Goal: Communication & Community: Participate in discussion

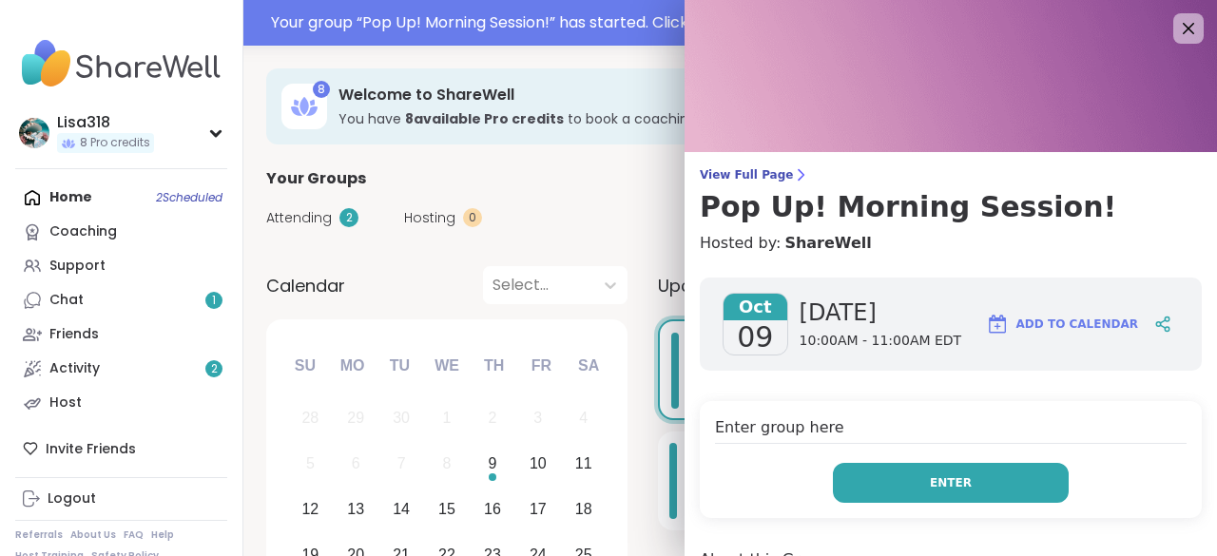
click at [941, 481] on span "Enter" at bounding box center [951, 483] width 42 height 17
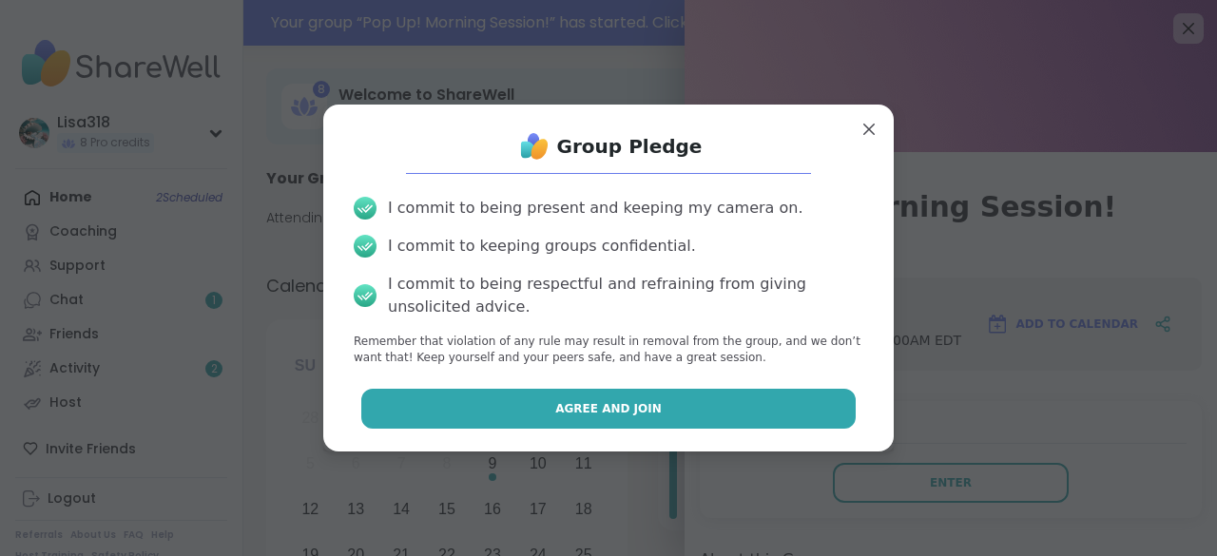
click at [778, 407] on button "Agree and Join" at bounding box center [608, 409] width 495 height 40
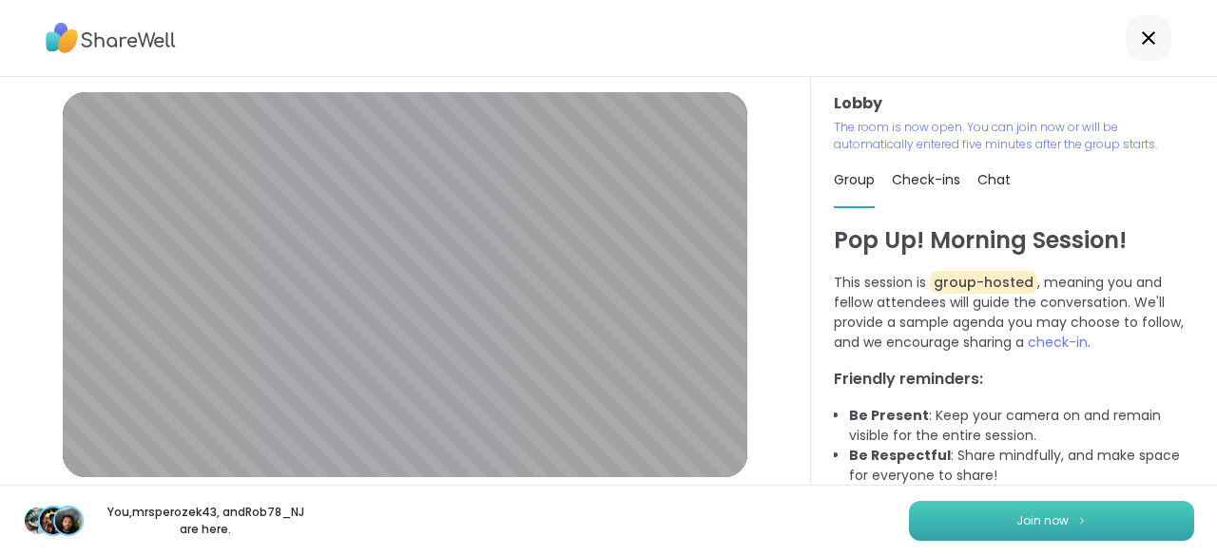
click at [1046, 517] on span "Join now" at bounding box center [1043, 521] width 52 height 17
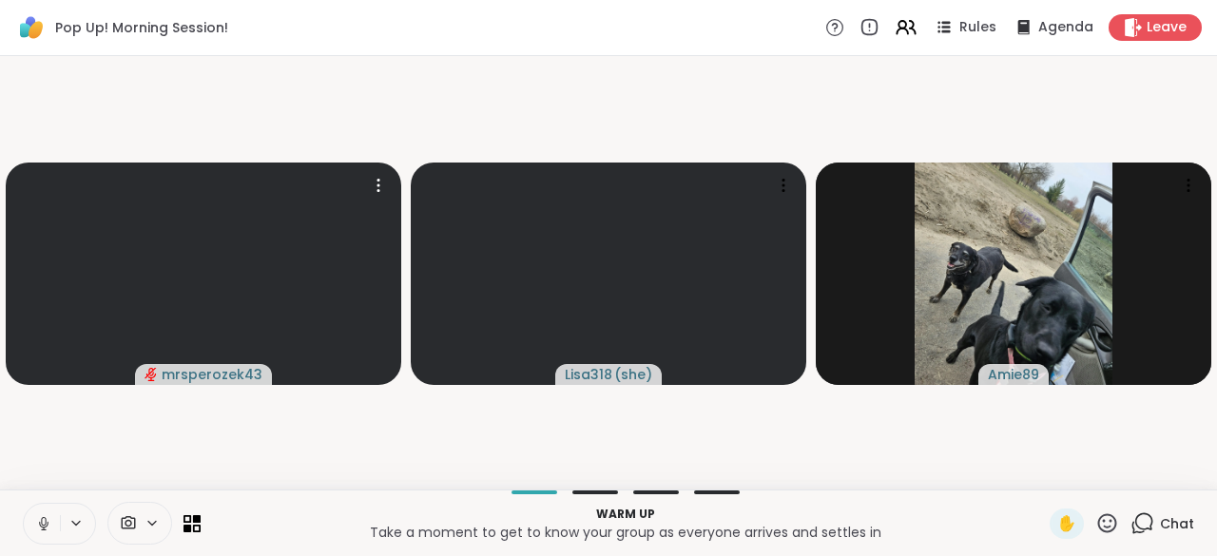
click at [43, 529] on icon at bounding box center [43, 529] width 1 height 4
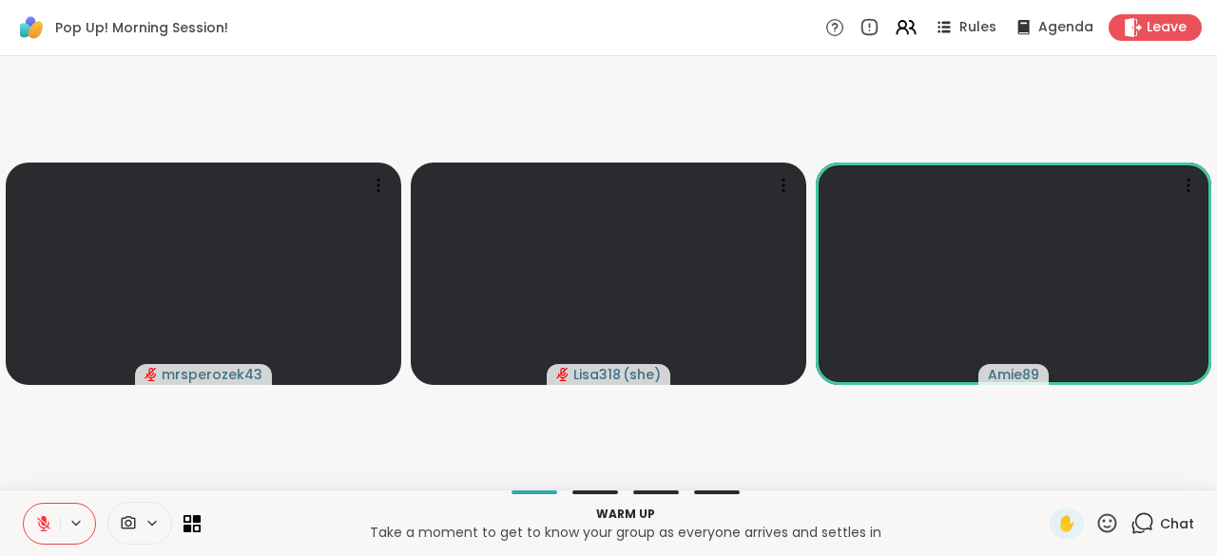
click at [41, 517] on icon at bounding box center [43, 523] width 17 height 17
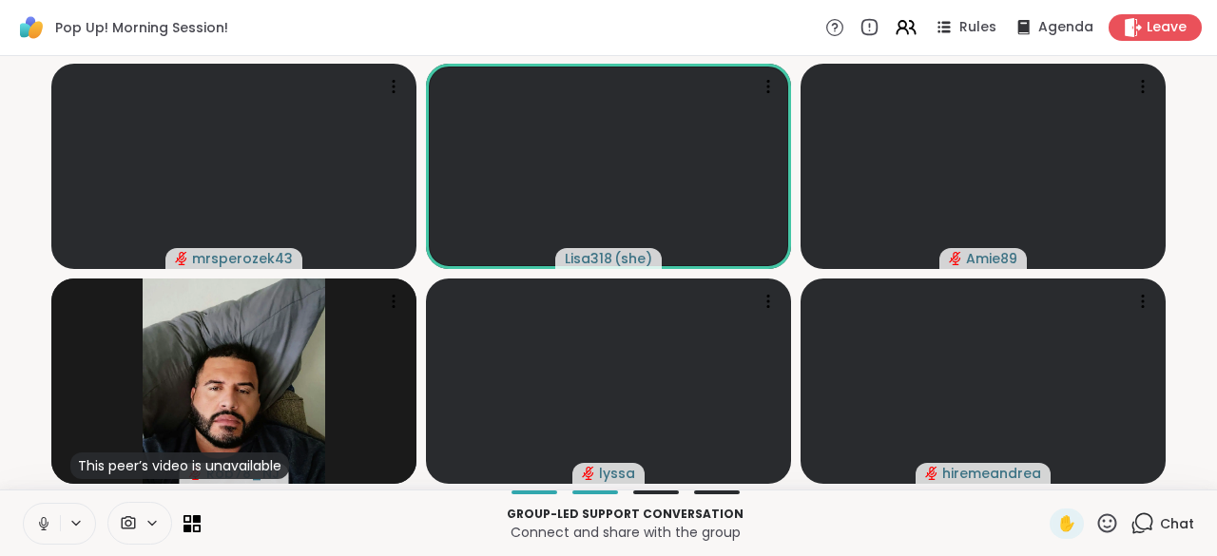
click at [33, 523] on button at bounding box center [42, 524] width 36 height 40
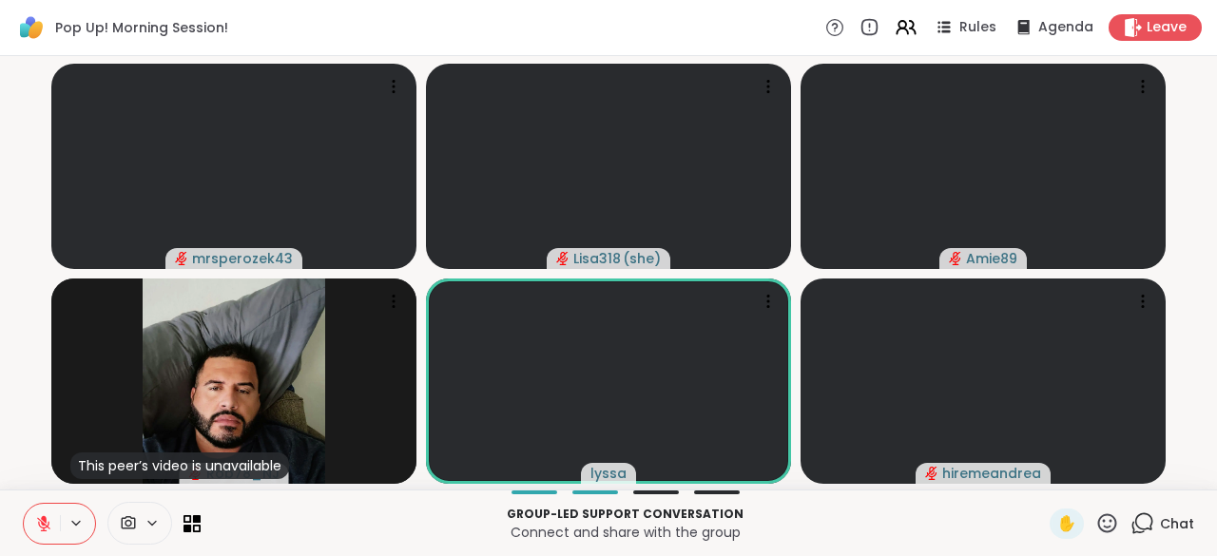
click at [35, 516] on icon at bounding box center [43, 523] width 17 height 17
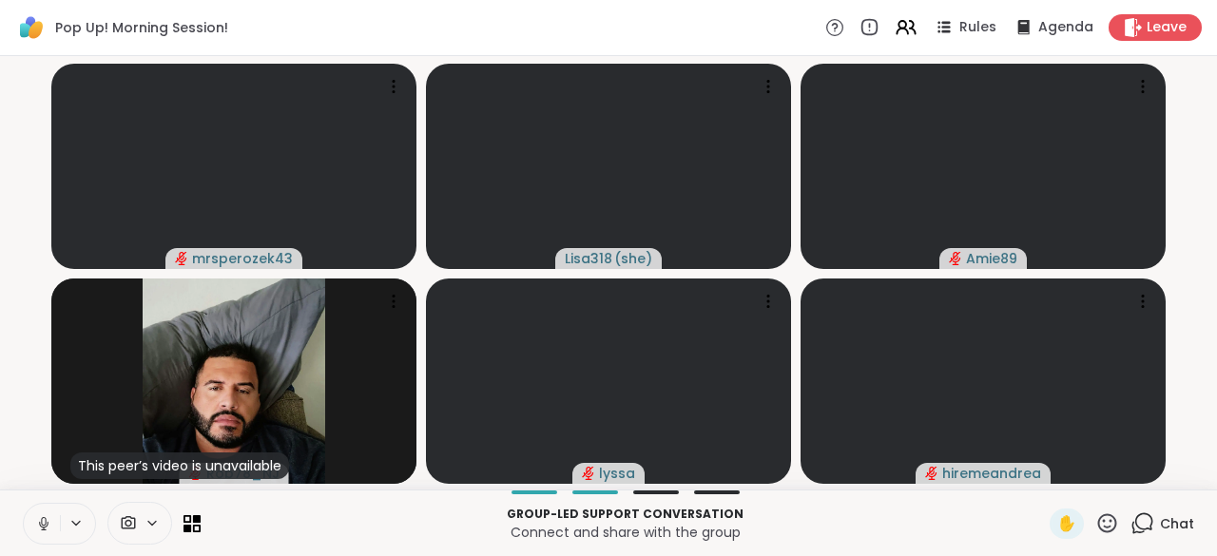
click at [35, 523] on icon at bounding box center [43, 523] width 17 height 17
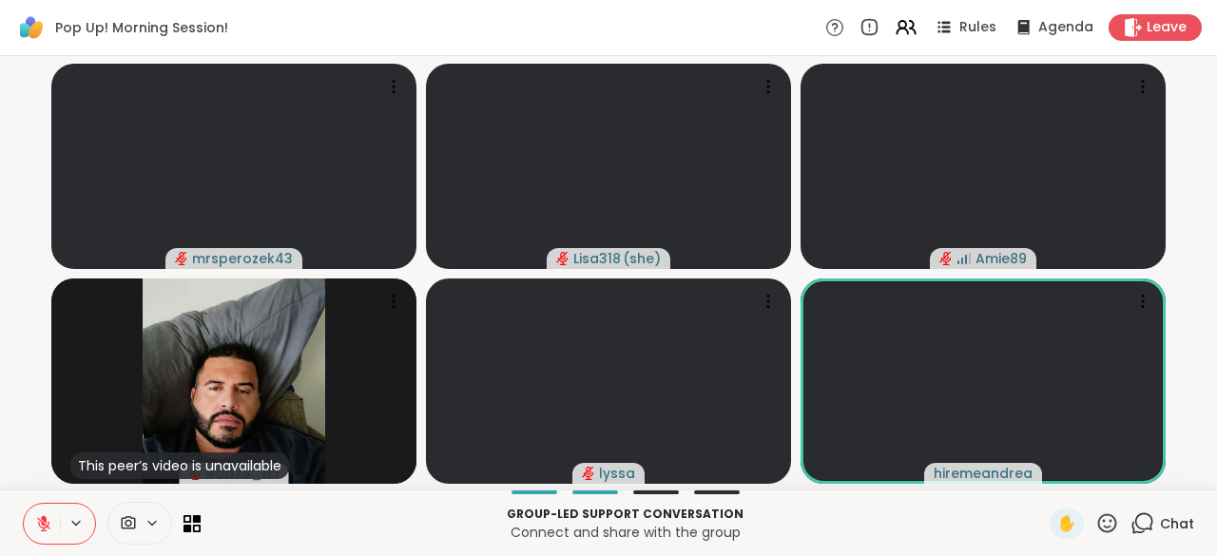
click at [36, 517] on icon at bounding box center [43, 523] width 17 height 17
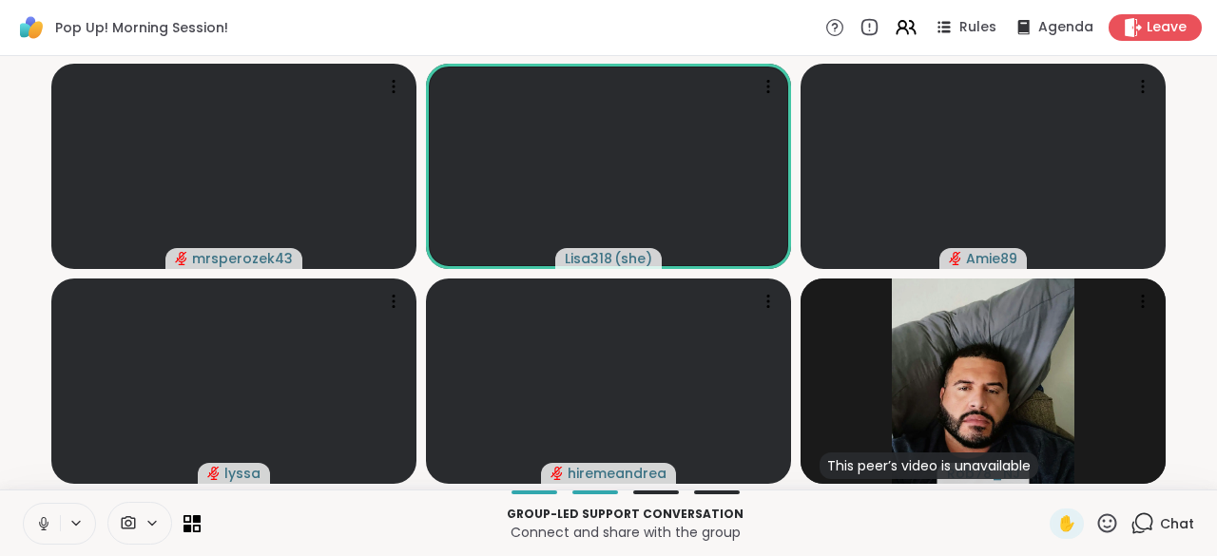
click at [29, 525] on button at bounding box center [42, 524] width 36 height 40
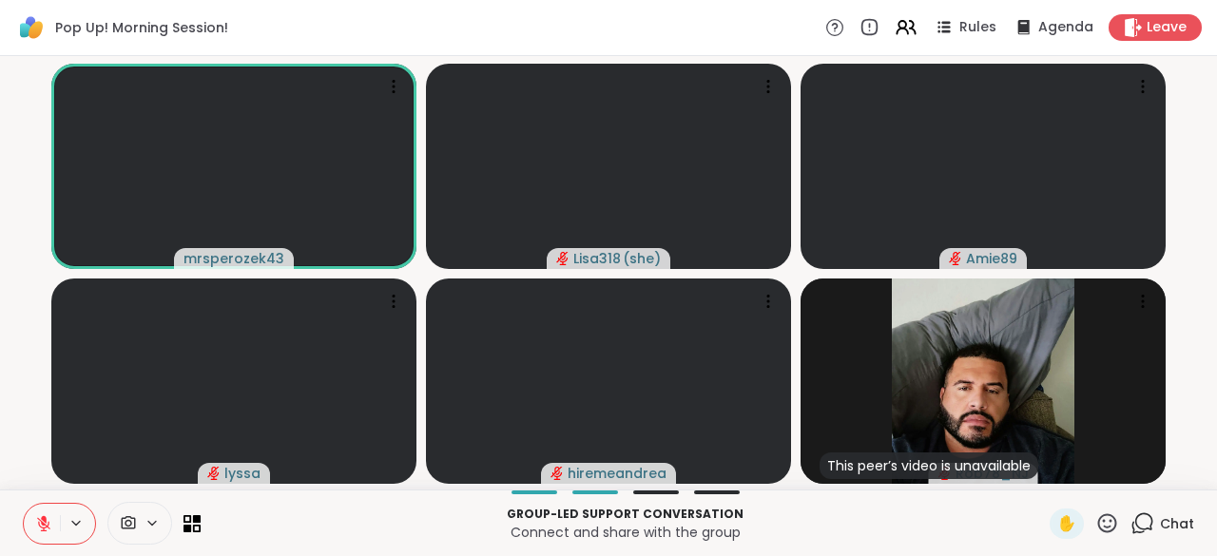
click at [24, 542] on button at bounding box center [42, 524] width 36 height 40
click at [38, 527] on icon at bounding box center [43, 523] width 17 height 17
click at [38, 528] on icon at bounding box center [43, 523] width 17 height 17
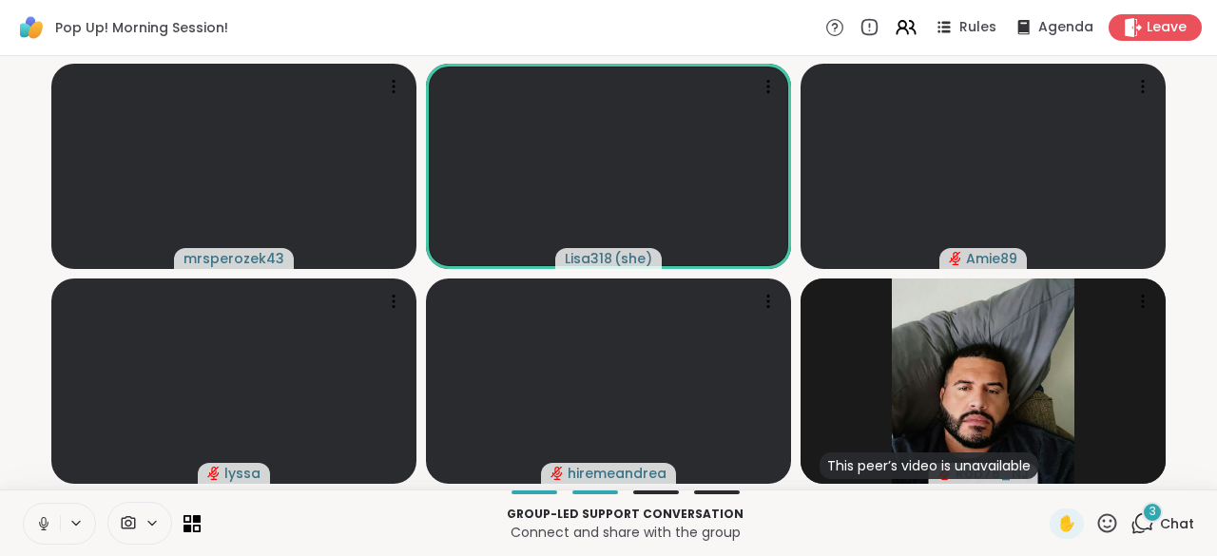
click at [38, 528] on icon at bounding box center [43, 523] width 17 height 17
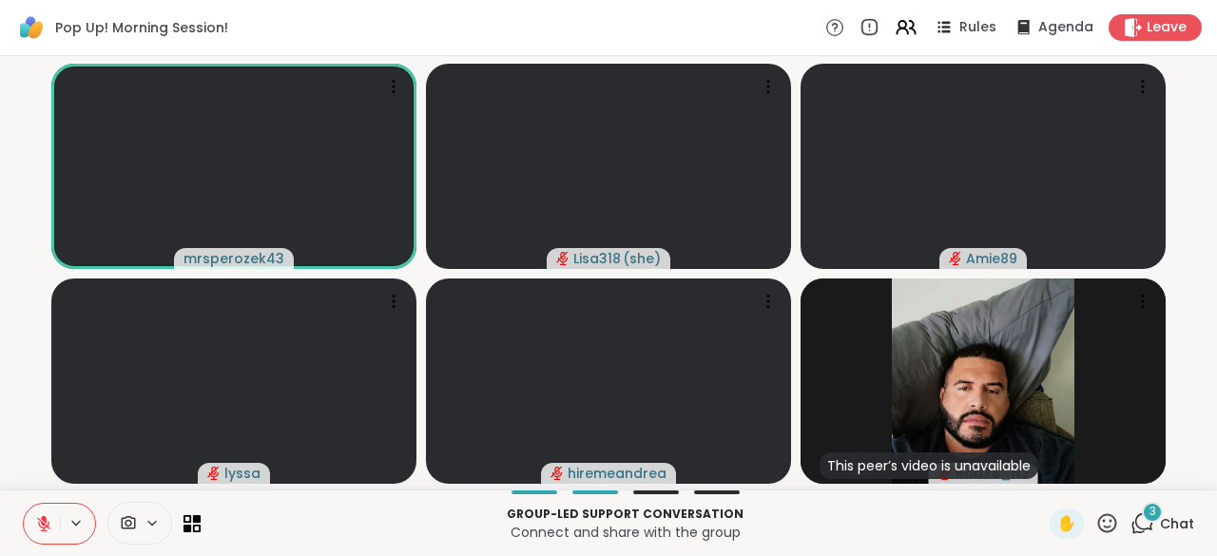
click at [35, 525] on icon at bounding box center [43, 523] width 17 height 17
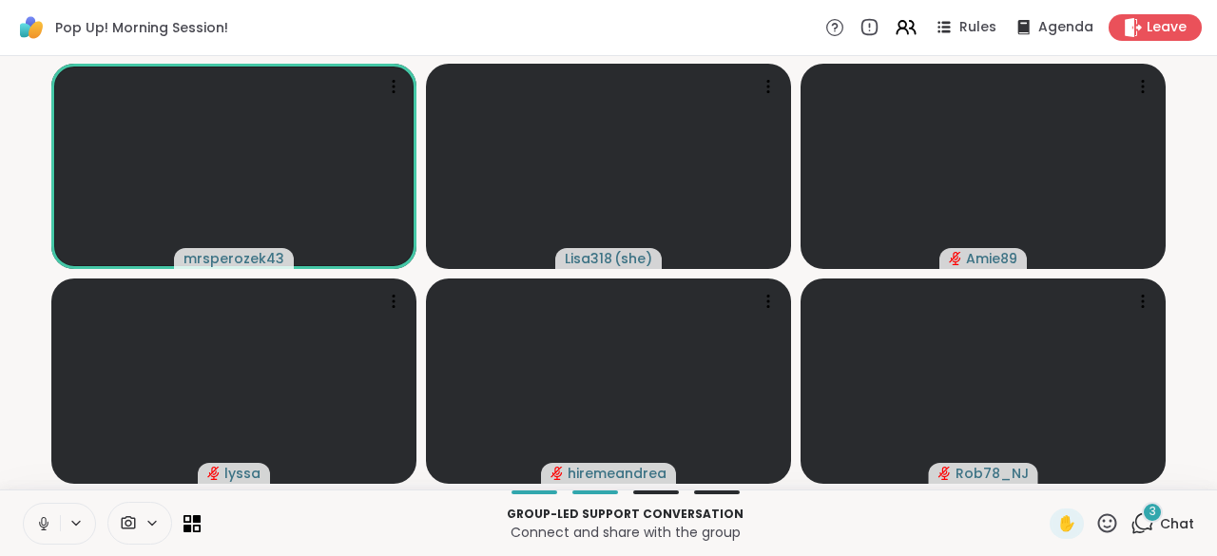
click at [35, 527] on icon at bounding box center [43, 523] width 17 height 17
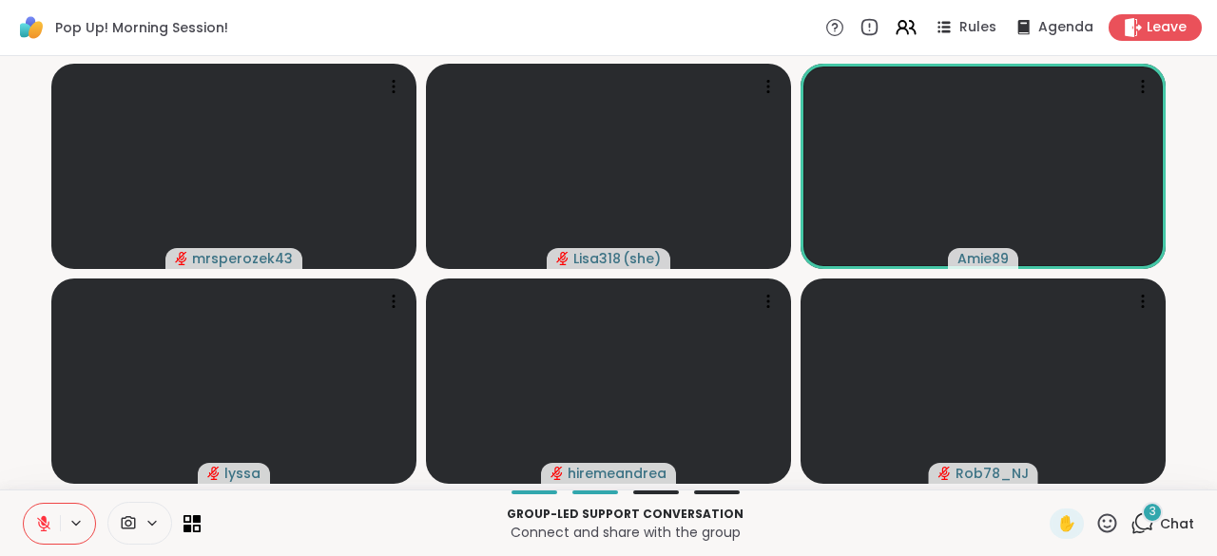
click at [42, 529] on icon at bounding box center [43, 523] width 17 height 17
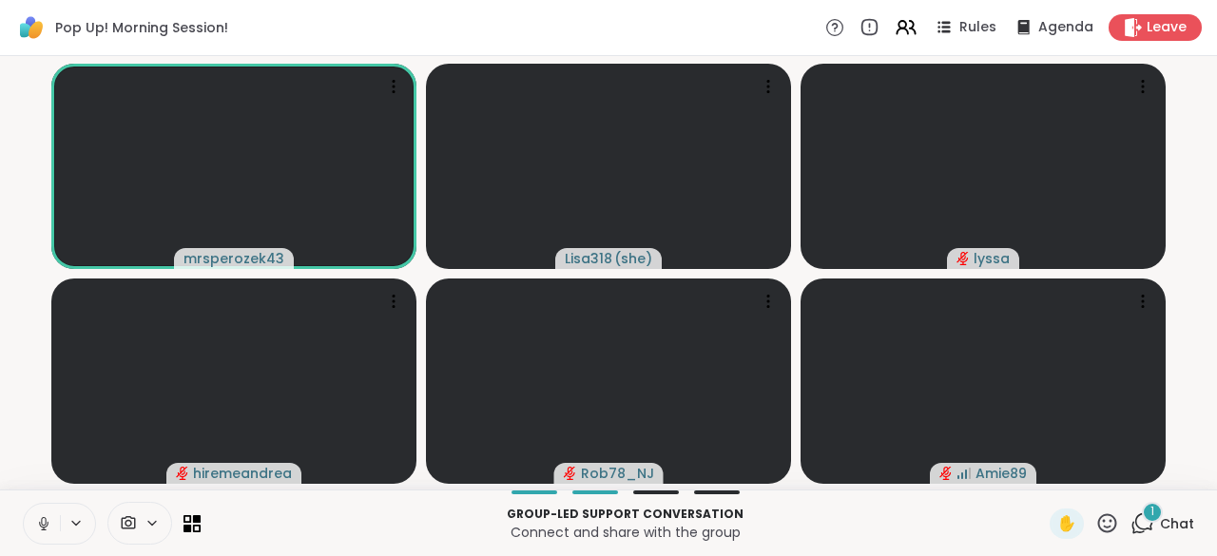
click at [35, 523] on icon at bounding box center [43, 523] width 17 height 17
click at [41, 528] on icon at bounding box center [43, 523] width 13 height 13
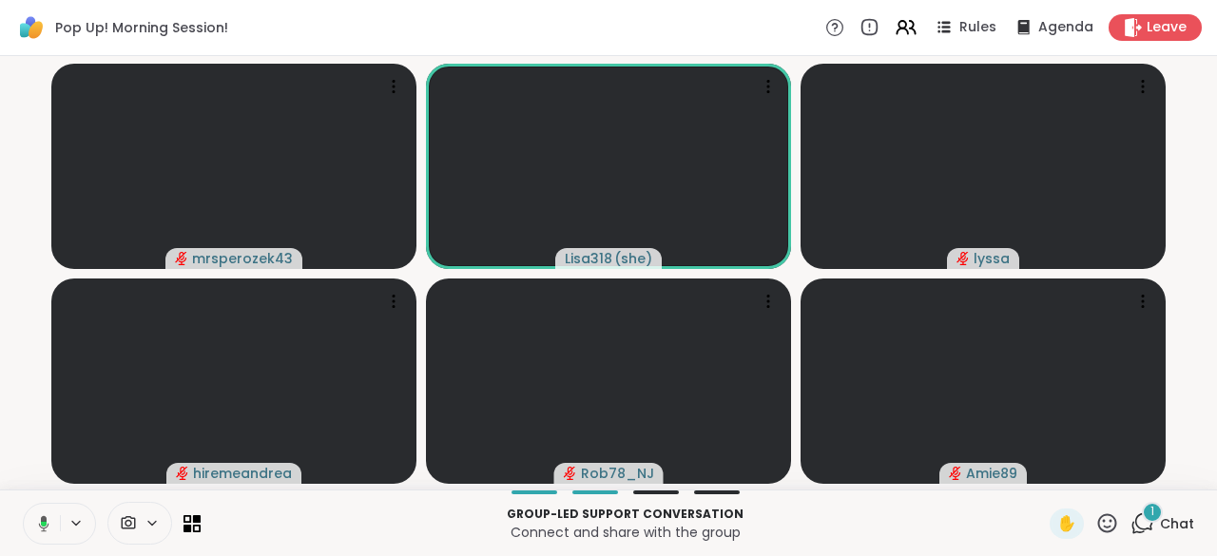
click at [38, 528] on icon at bounding box center [40, 523] width 17 height 17
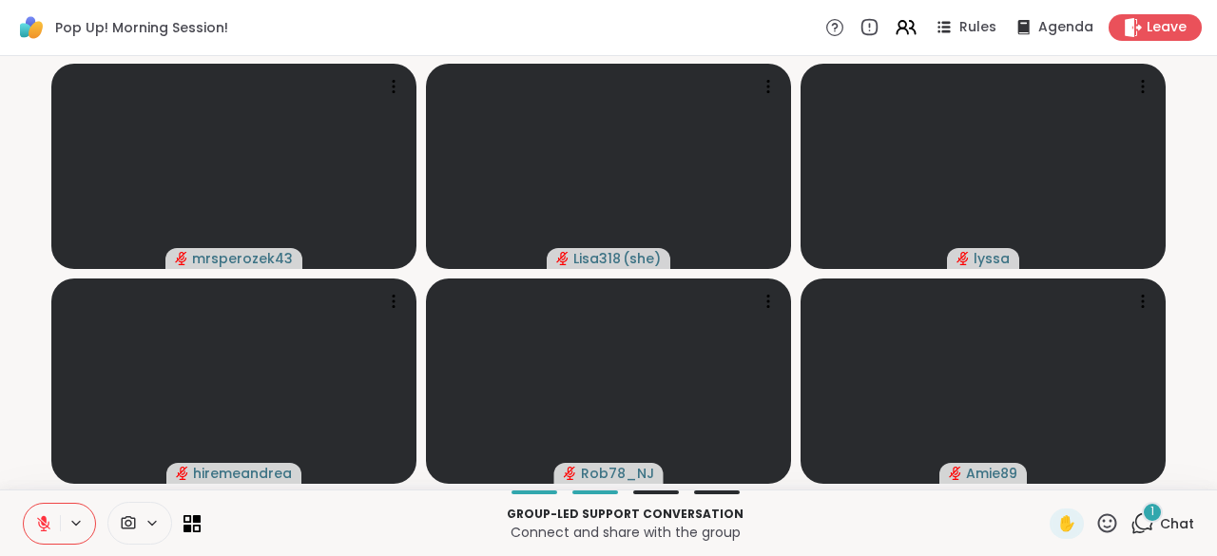
click at [27, 529] on button at bounding box center [42, 524] width 36 height 40
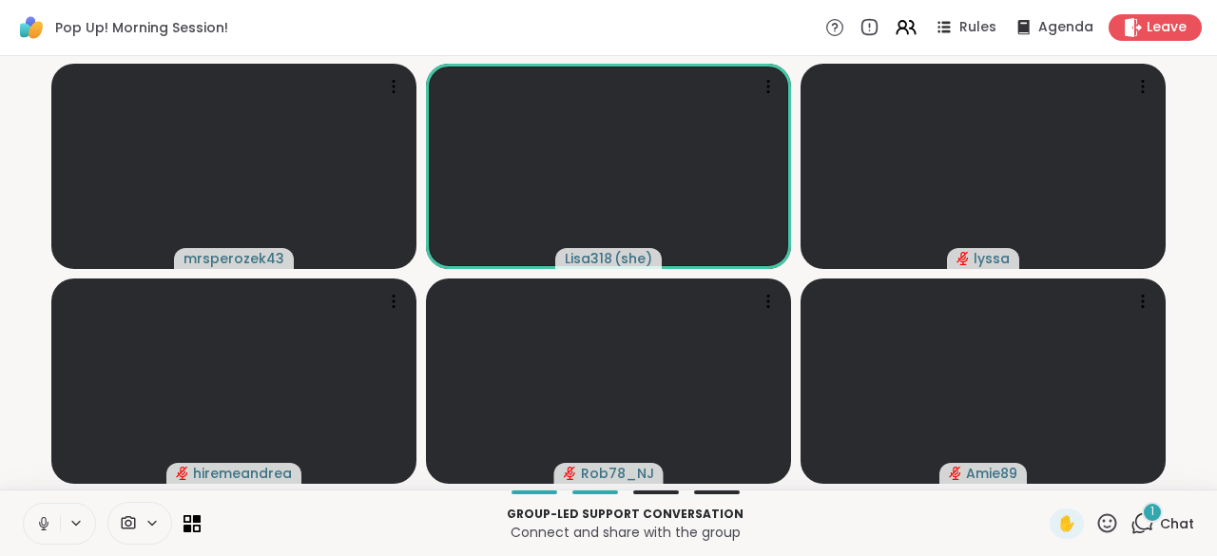
click at [37, 527] on icon at bounding box center [43, 523] width 17 height 17
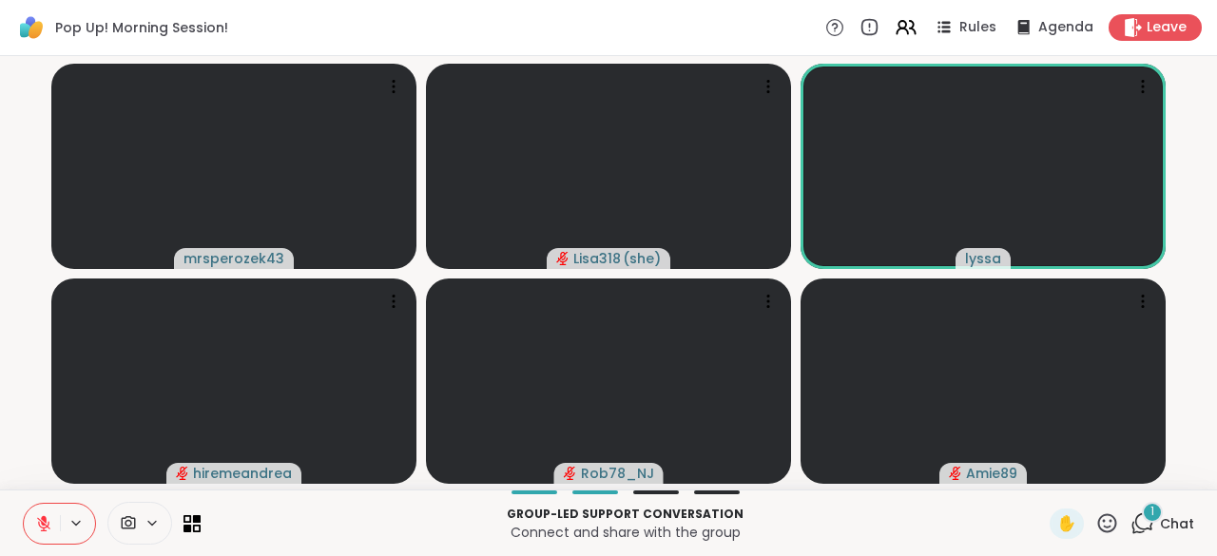
click at [50, 521] on icon at bounding box center [43, 523] width 17 height 17
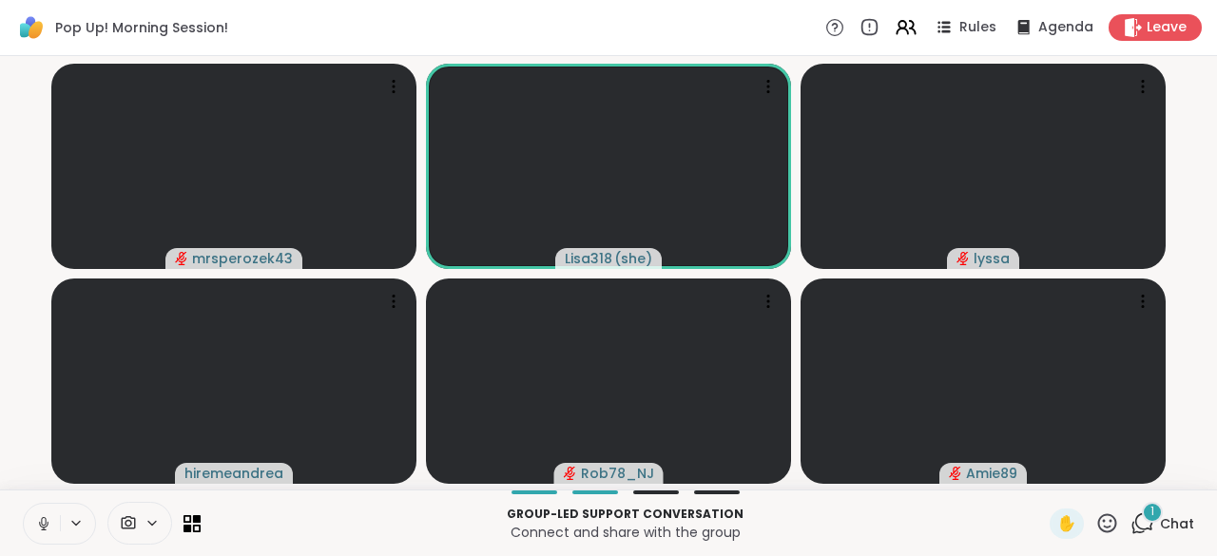
click at [43, 525] on icon at bounding box center [43, 523] width 17 height 17
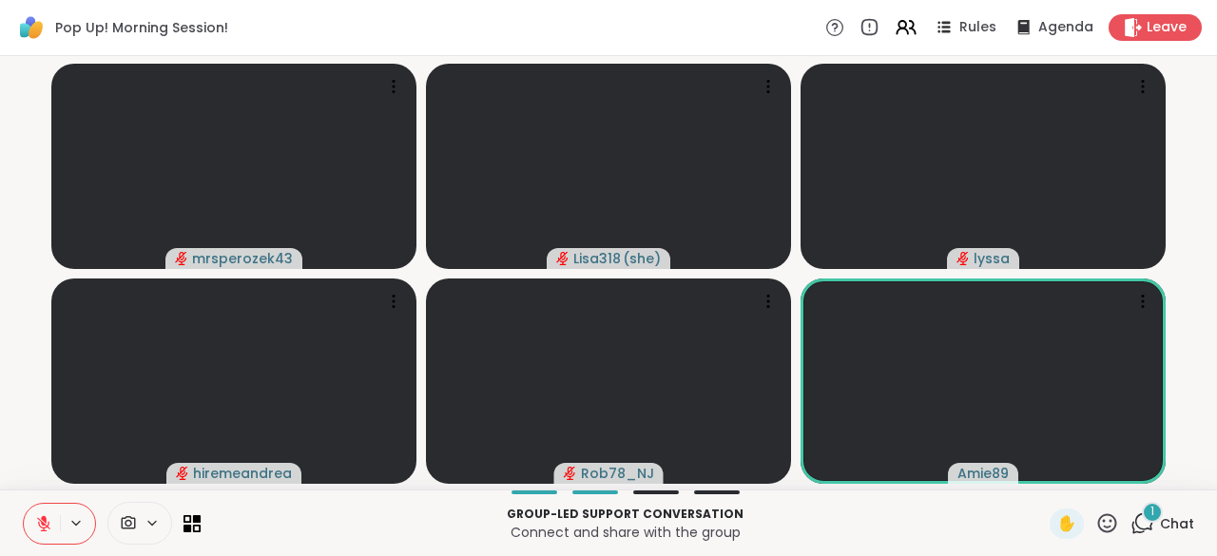
click at [1136, 527] on icon at bounding box center [1144, 521] width 18 height 17
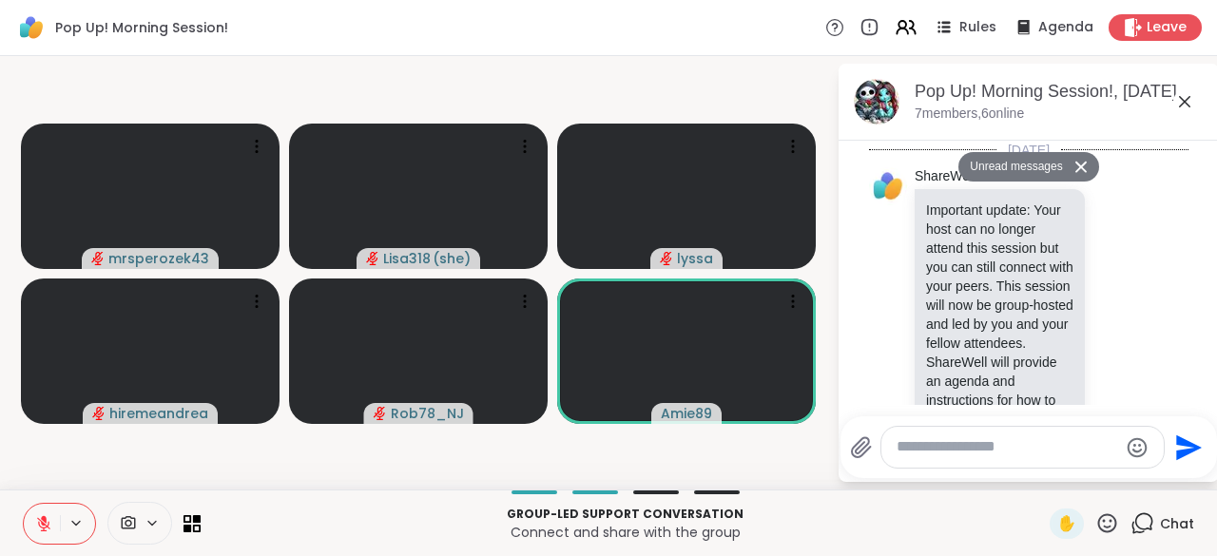
scroll to position [974, 0]
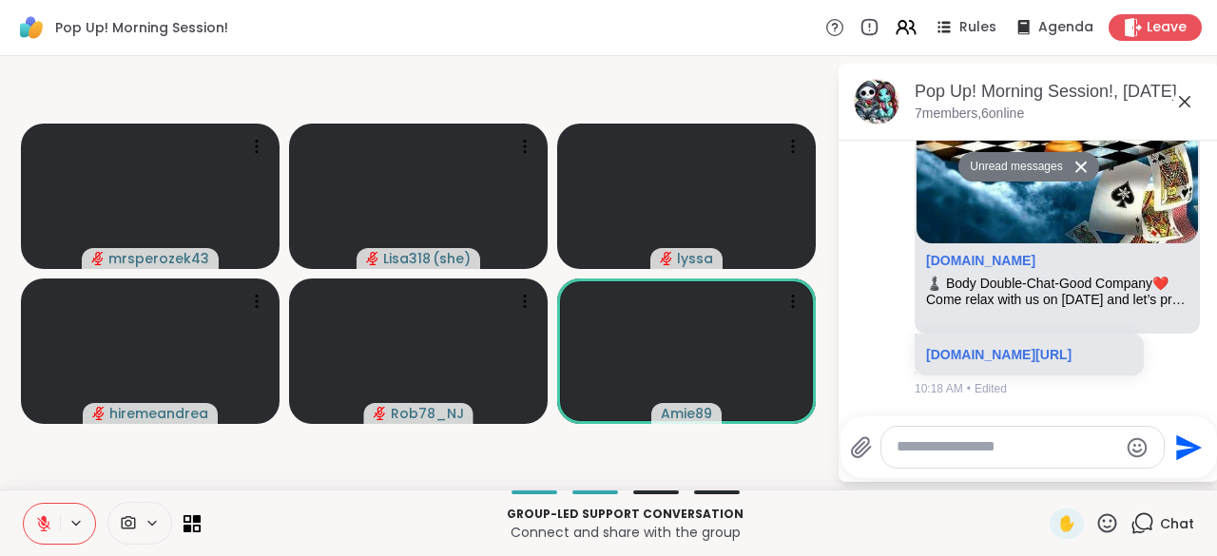
click at [932, 452] on textarea "Type your message" at bounding box center [1008, 447] width 222 height 20
type textarea "**********"
click at [1189, 455] on icon "Send" at bounding box center [1189, 448] width 30 height 30
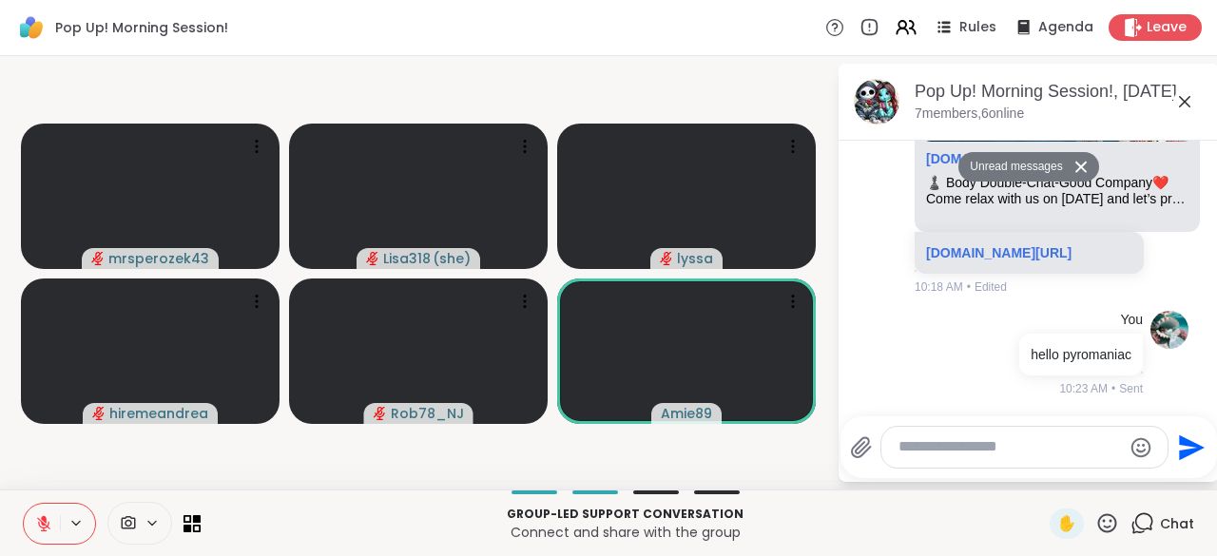
scroll to position [1029, 0]
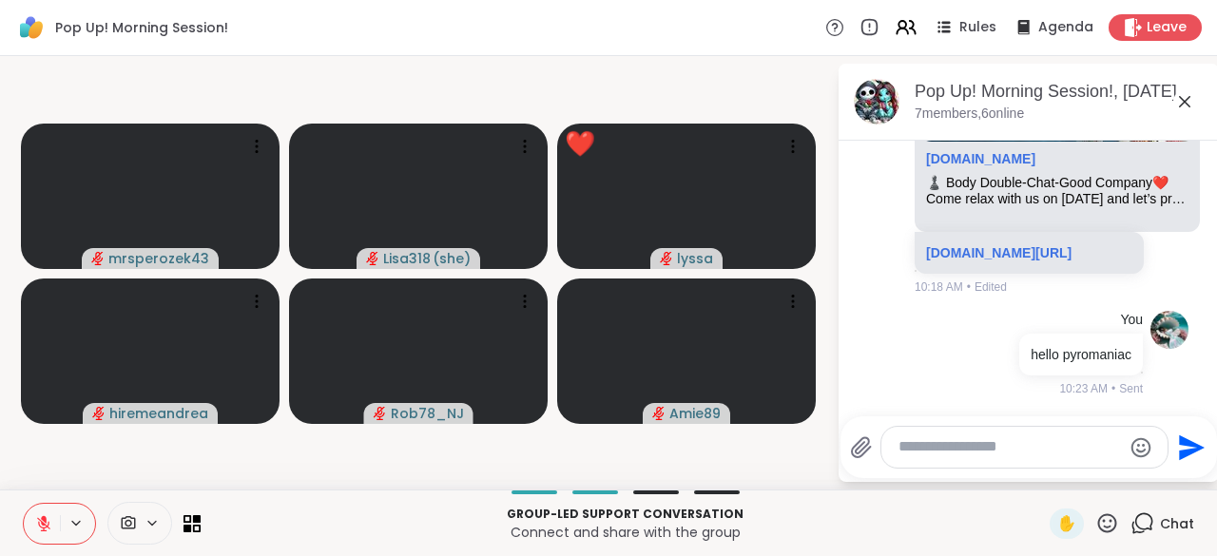
click at [1094, 547] on div "Group-led support conversation Connect and share with the group ✋ Chat" at bounding box center [608, 523] width 1217 height 67
click at [1105, 524] on icon at bounding box center [1107, 524] width 24 height 24
click at [1042, 485] on span "❤️" at bounding box center [1051, 473] width 19 height 23
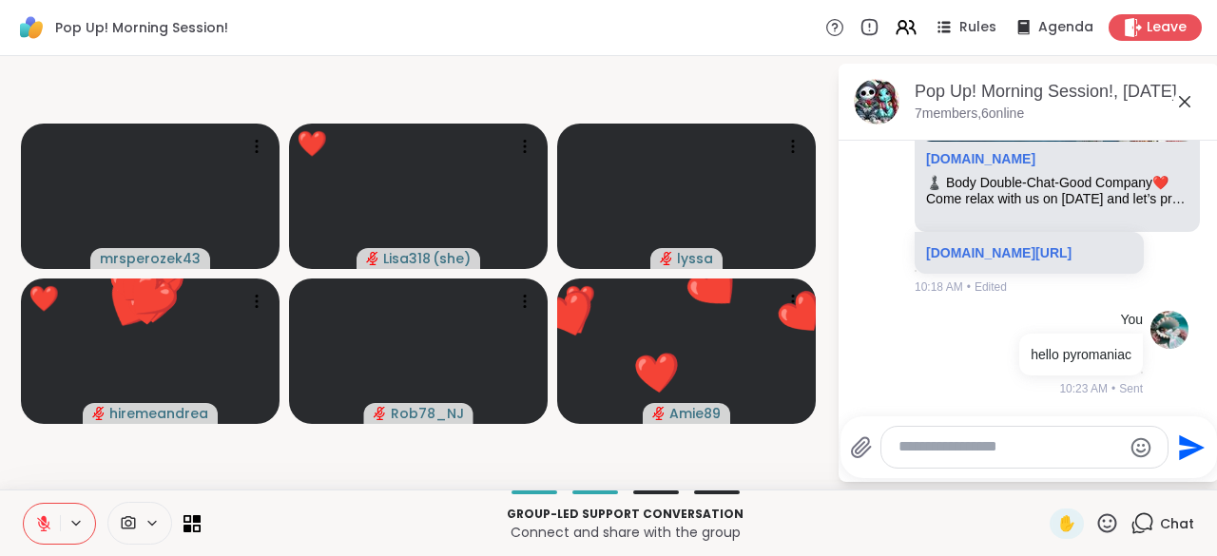
click at [925, 455] on textarea "Type your message" at bounding box center [1010, 447] width 223 height 20
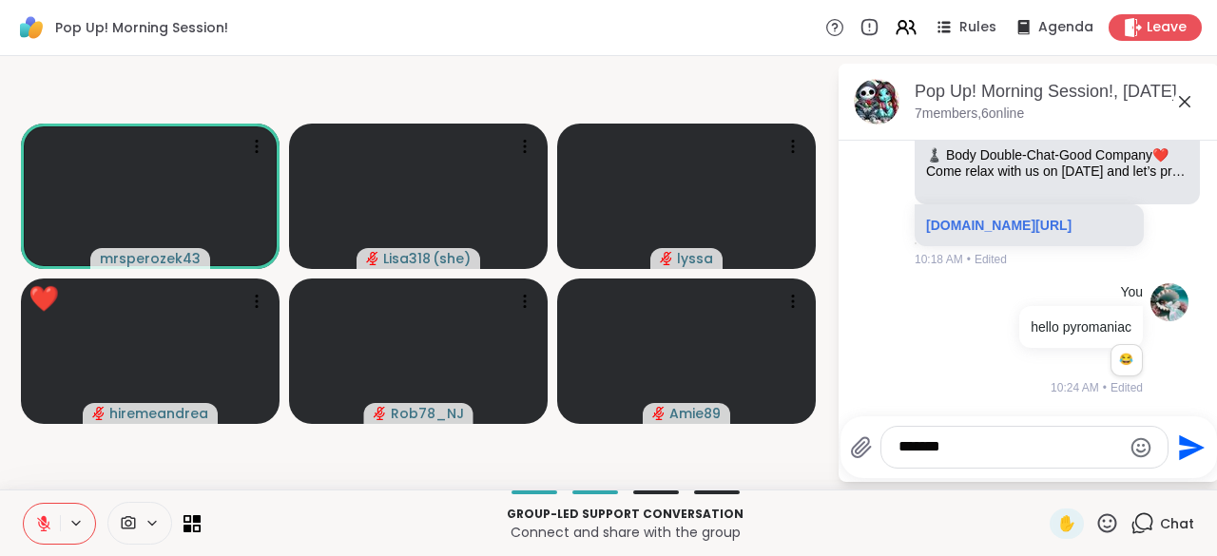
scroll to position [1056, 0]
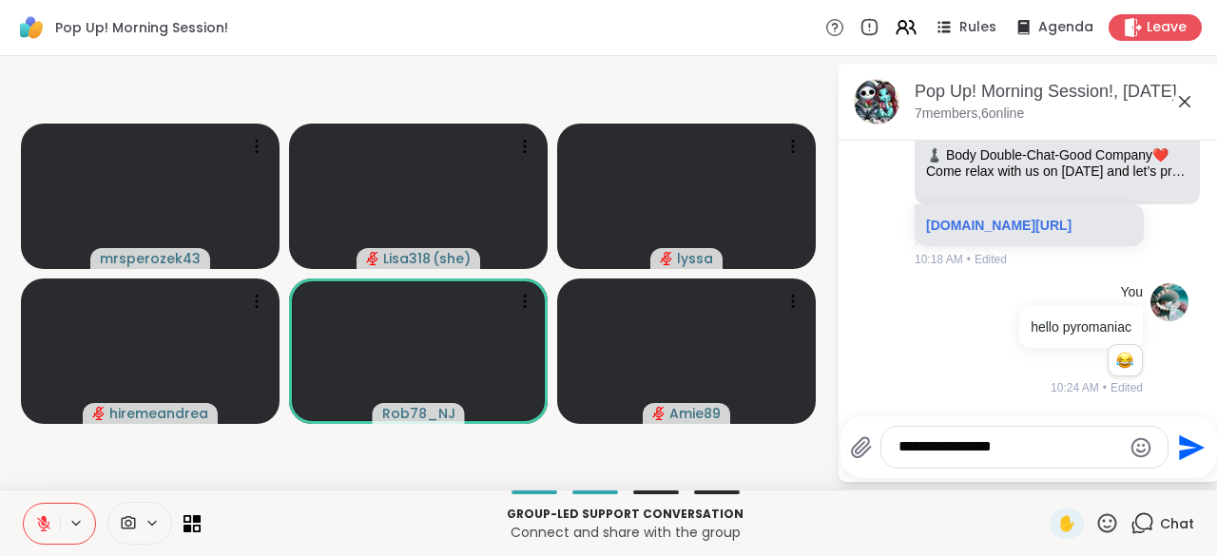
type textarea "**********"
click at [1192, 450] on icon "Send" at bounding box center [1192, 448] width 26 height 26
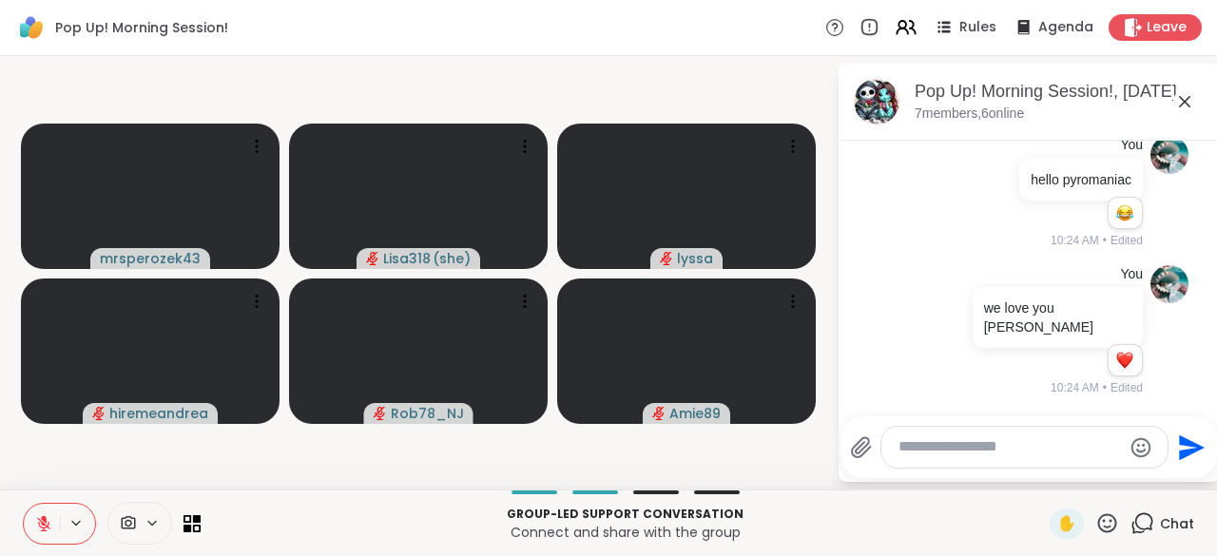
scroll to position [1184, 0]
click at [31, 519] on button at bounding box center [42, 524] width 36 height 40
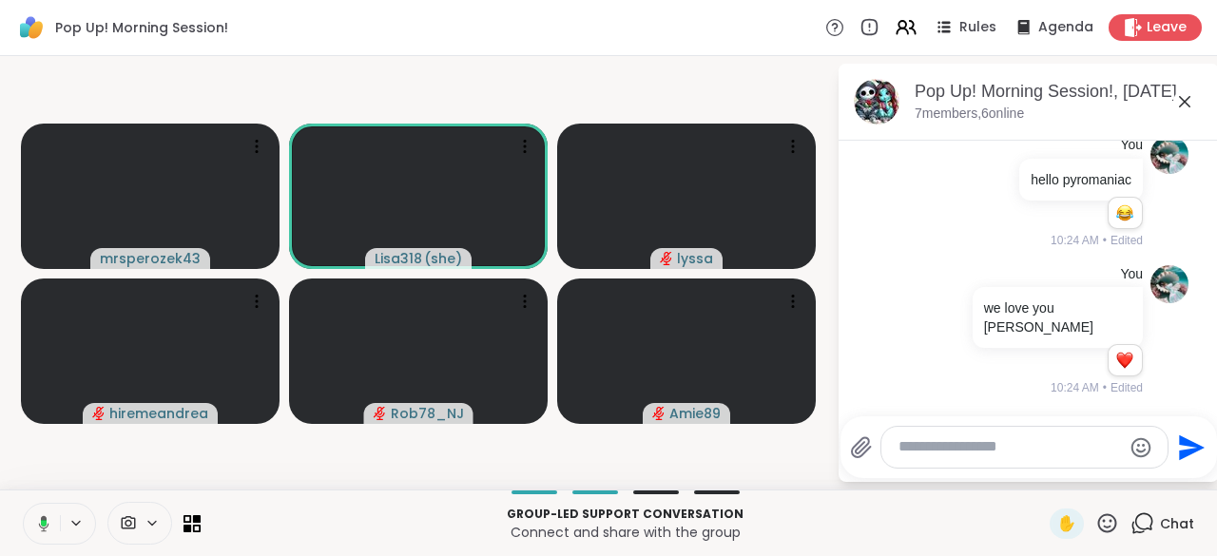
click at [49, 516] on button at bounding box center [40, 524] width 39 height 40
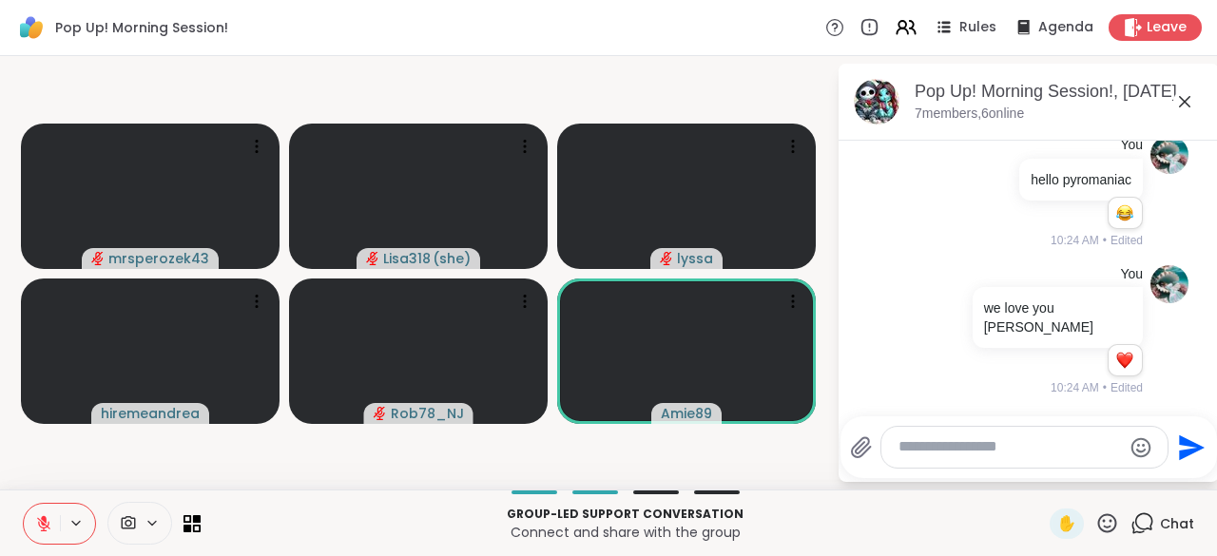
click at [974, 456] on textarea "Type your message" at bounding box center [1010, 447] width 223 height 20
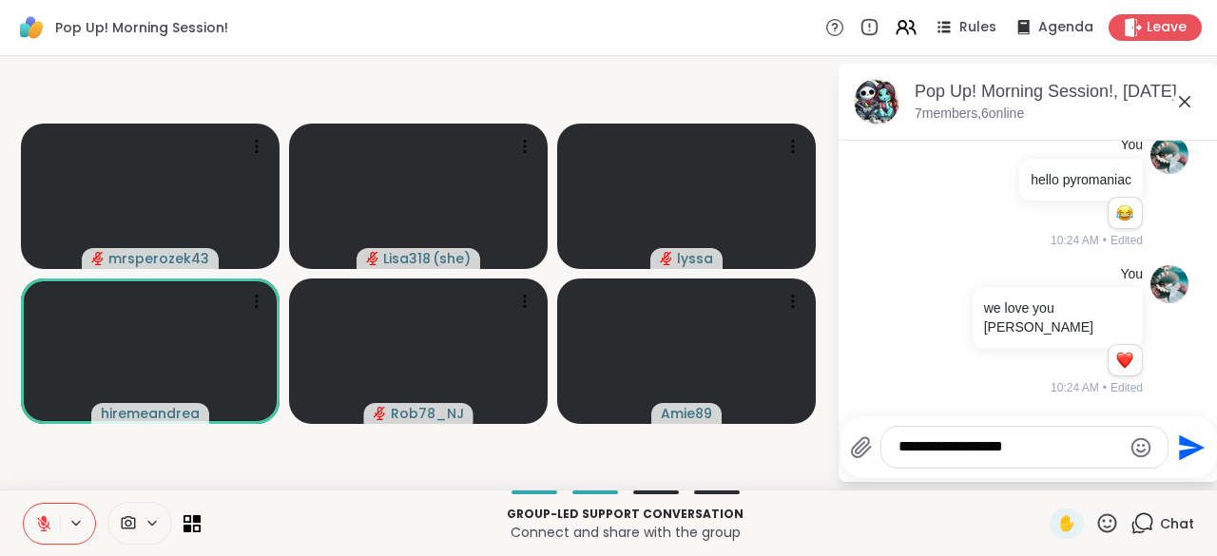
type textarea "**********"
click at [1198, 437] on icon "Send" at bounding box center [1189, 448] width 30 height 30
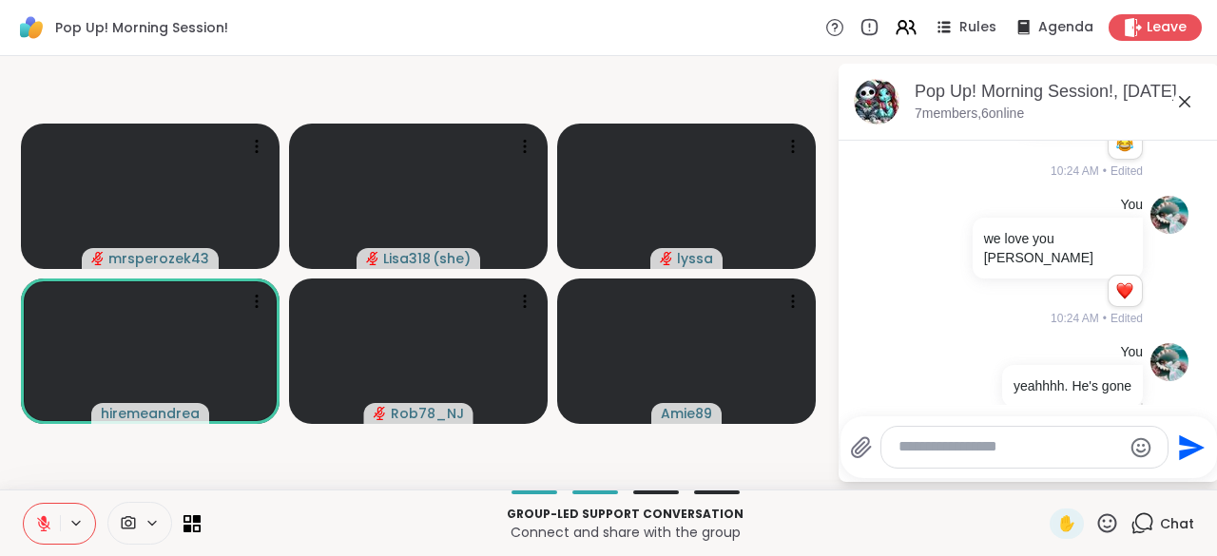
scroll to position [1285, 0]
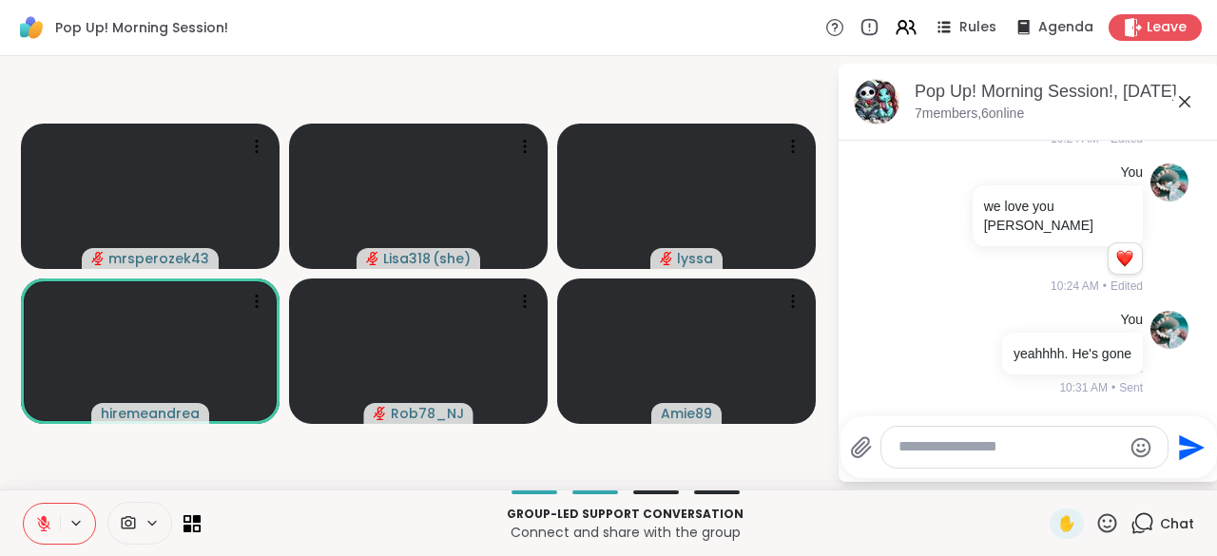
click at [933, 456] on textarea "Type your message" at bounding box center [1010, 447] width 223 height 20
type textarea "**********"
click at [1196, 453] on icon "Send" at bounding box center [1189, 448] width 30 height 30
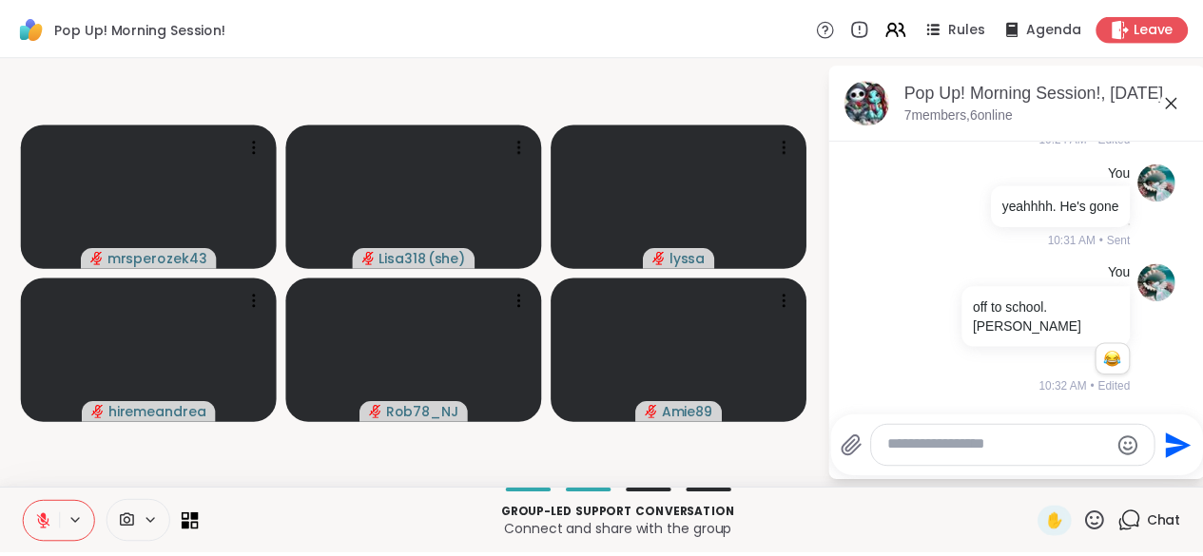
scroll to position [1432, 0]
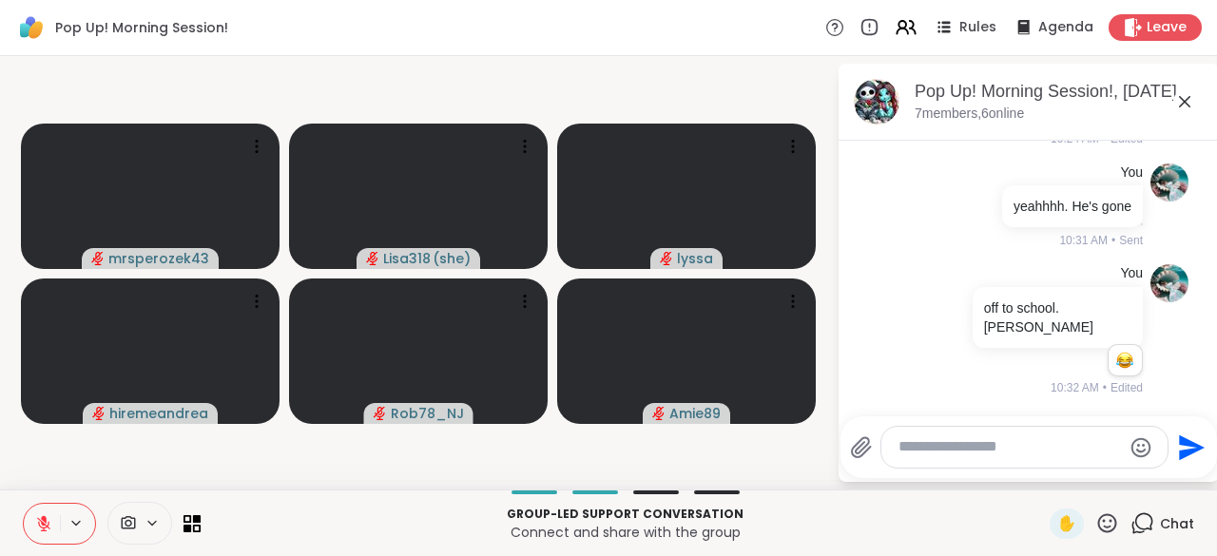
click at [33, 531] on button at bounding box center [42, 524] width 36 height 40
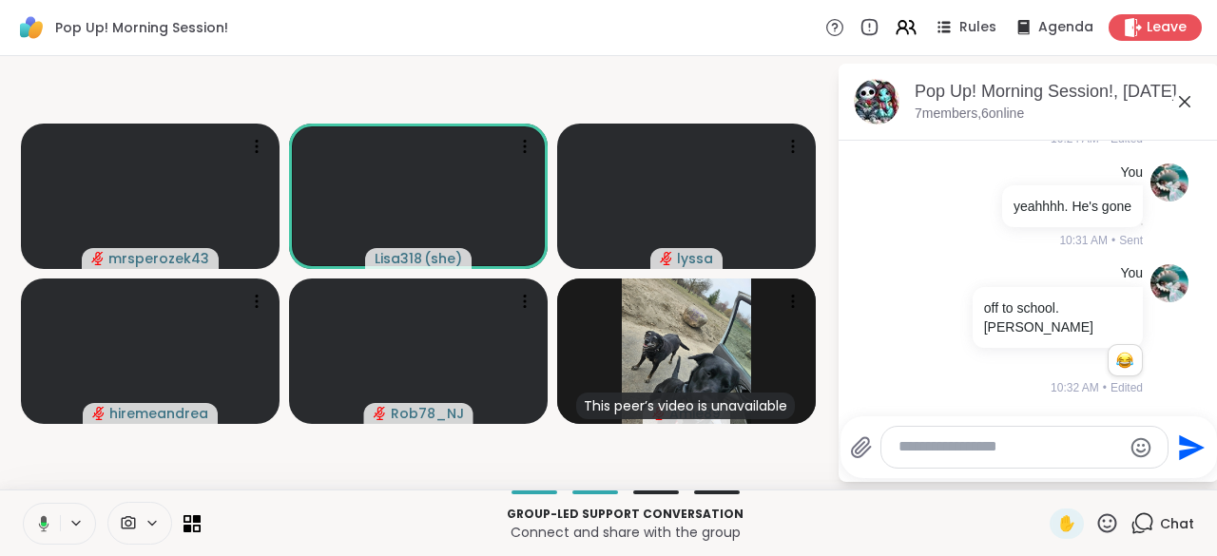
click at [34, 528] on icon at bounding box center [40, 523] width 17 height 17
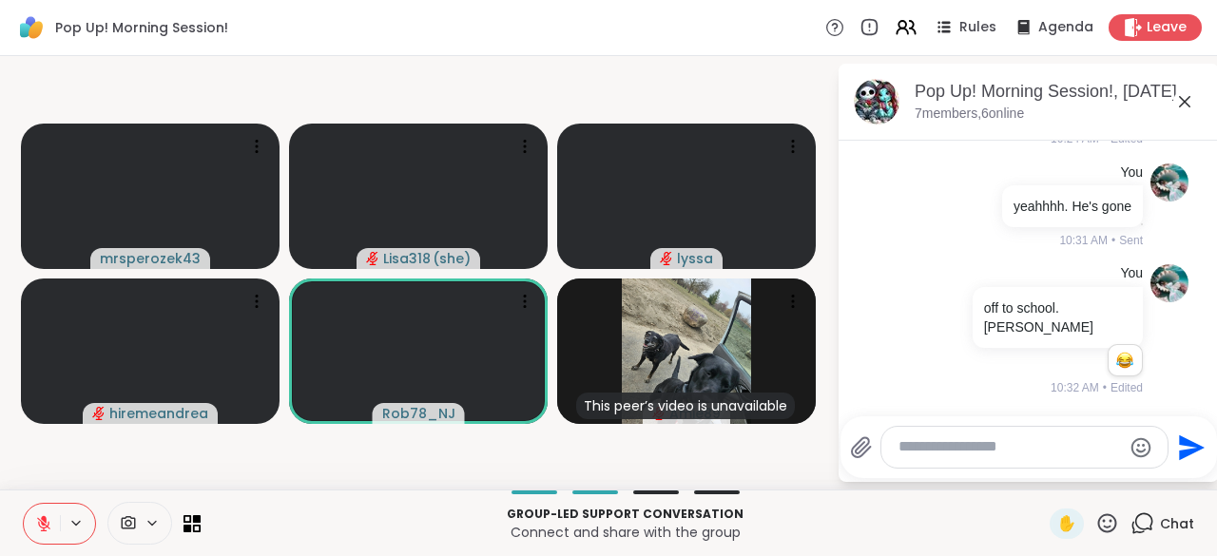
click at [1095, 523] on icon at bounding box center [1107, 524] width 24 height 24
click at [1042, 478] on span "❤️" at bounding box center [1051, 473] width 19 height 23
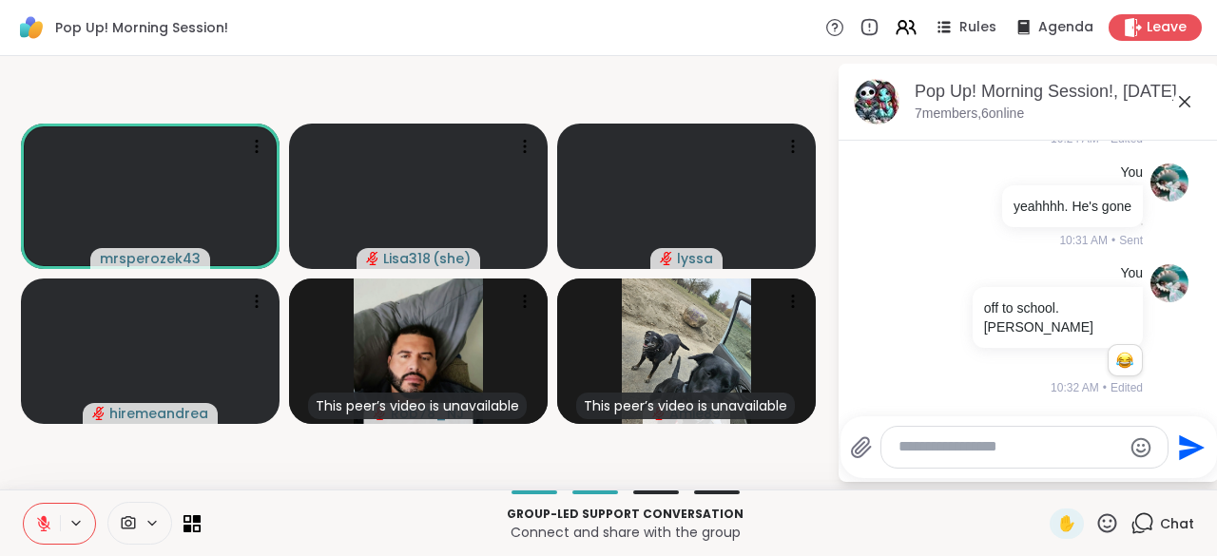
click at [46, 523] on icon at bounding box center [43, 523] width 17 height 17
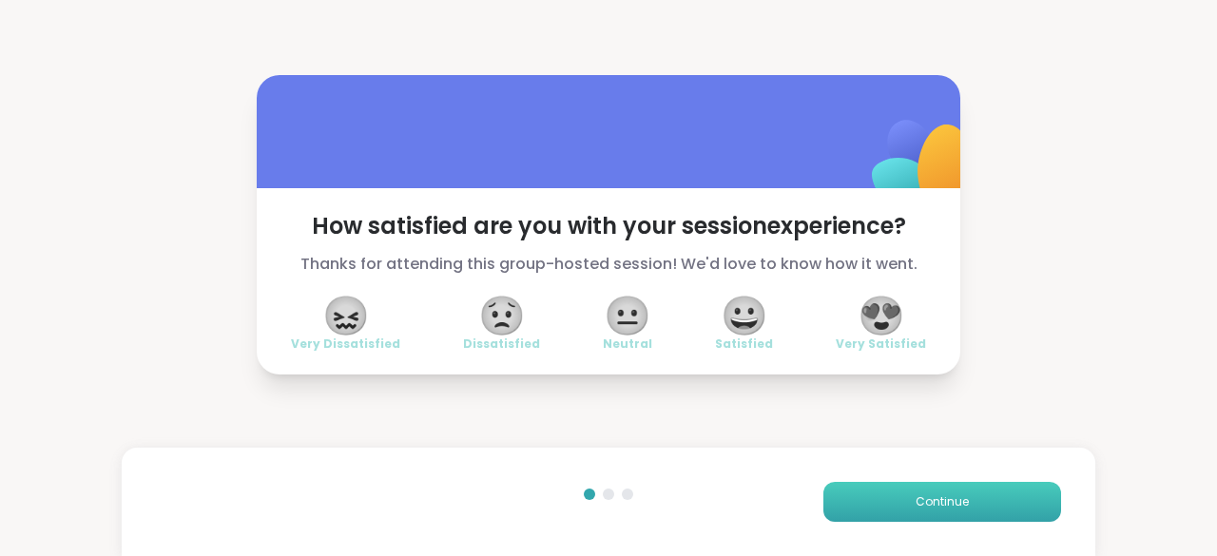
click at [981, 501] on button "Continue" at bounding box center [942, 502] width 238 height 40
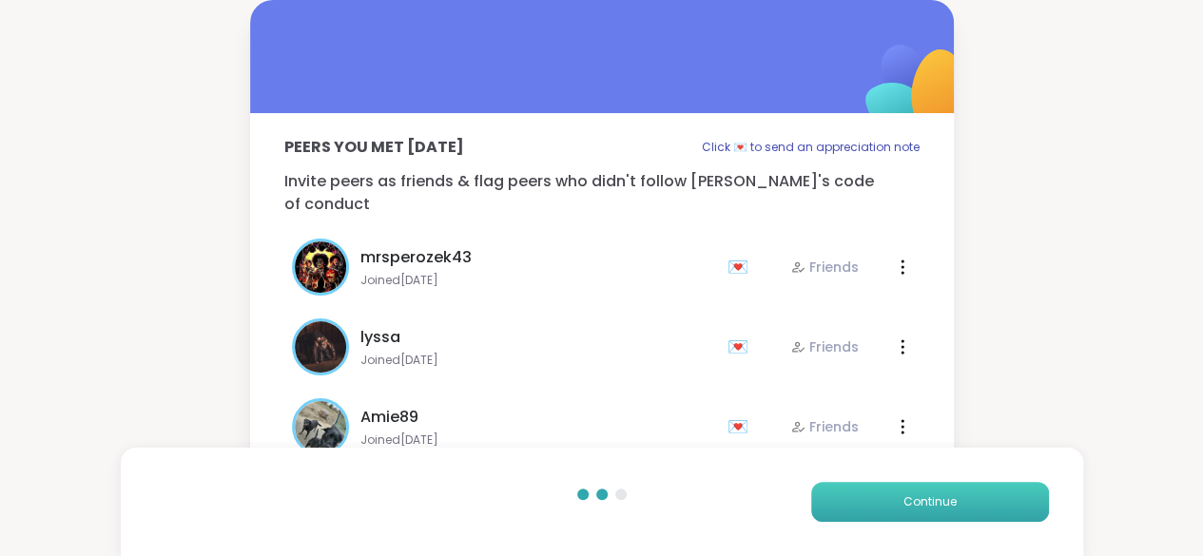
click at [998, 508] on button "Continue" at bounding box center [930, 502] width 238 height 40
